Goal: Transaction & Acquisition: Book appointment/travel/reservation

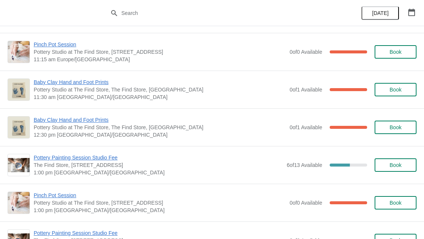
scroll to position [226, 0]
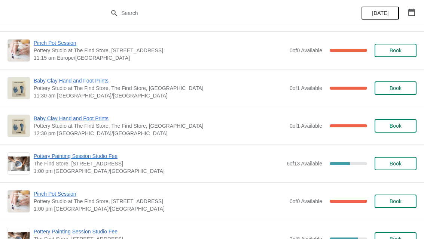
click at [397, 163] on span "Book" at bounding box center [395, 164] width 12 height 6
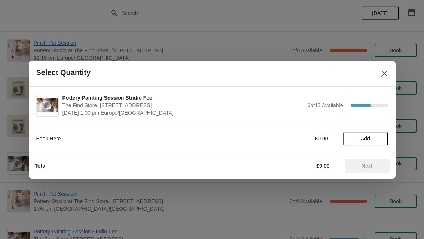
click at [370, 139] on span "Add" at bounding box center [364, 139] width 9 height 6
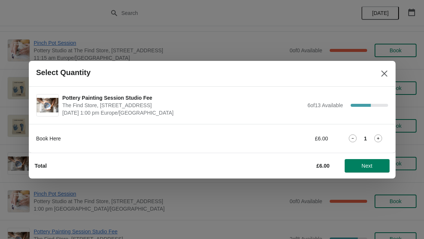
click at [379, 138] on icon at bounding box center [378, 139] width 8 height 8
click at [369, 166] on span "Next" at bounding box center [366, 166] width 11 height 6
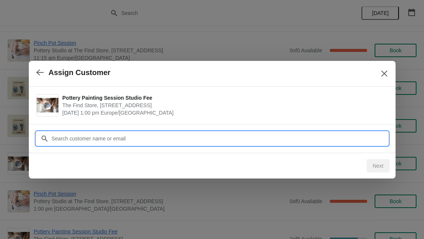
click at [133, 135] on input "Customer" at bounding box center [219, 138] width 336 height 13
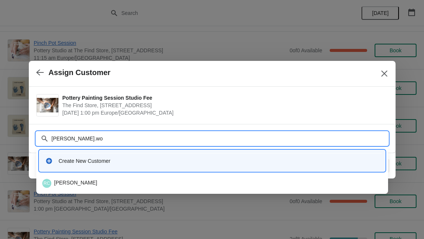
click at [103, 135] on input "[PERSON_NAME].wo" at bounding box center [219, 138] width 336 height 13
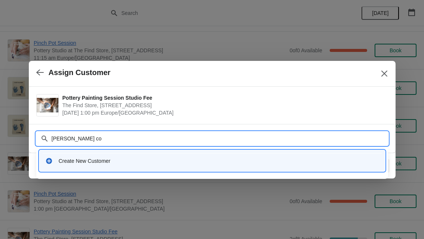
click at [82, 137] on input "[PERSON_NAME] co" at bounding box center [219, 138] width 336 height 13
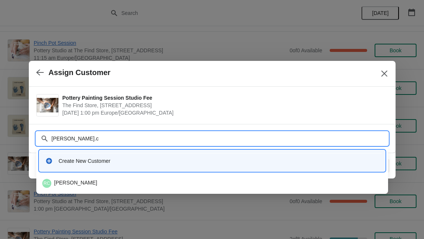
click at [86, 139] on input "[PERSON_NAME].c" at bounding box center [219, 138] width 336 height 13
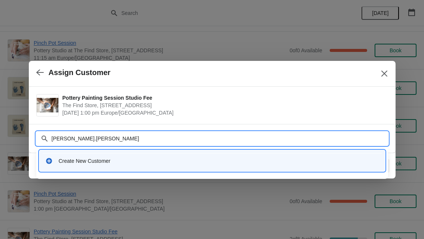
click at [286, 141] on input "[PERSON_NAME].[PERSON_NAME]" at bounding box center [219, 138] width 336 height 13
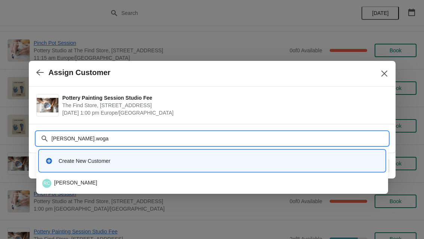
type input "[PERSON_NAME].[PERSON_NAME]"
click at [82, 185] on div "RC [PERSON_NAME]" at bounding box center [211, 183] width 339 height 9
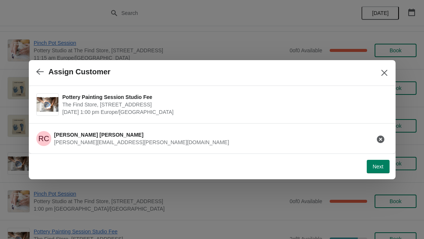
click at [376, 165] on span "Next" at bounding box center [377, 167] width 11 height 6
select select "One non-painter"
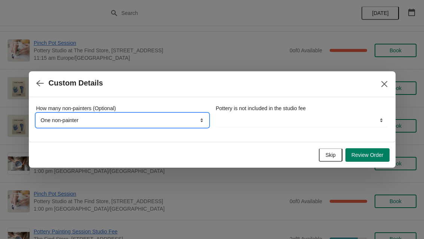
click at [165, 123] on select "None, we're all painting One non-painter Two non-painters" at bounding box center [122, 120] width 172 height 13
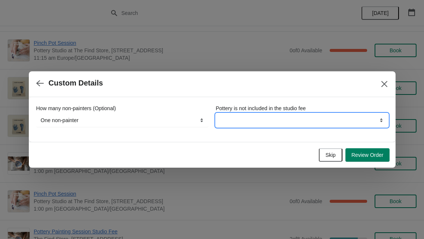
click at [270, 120] on select "By continuing your booking you understand this" at bounding box center [302, 120] width 172 height 13
select select "By continuing your booking you understand this"
